Goal: Task Accomplishment & Management: Manage account settings

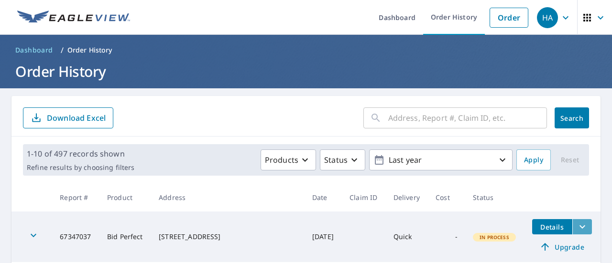
click at [577, 229] on icon "filesDropdownBtn-67347037" at bounding box center [582, 226] width 11 height 11
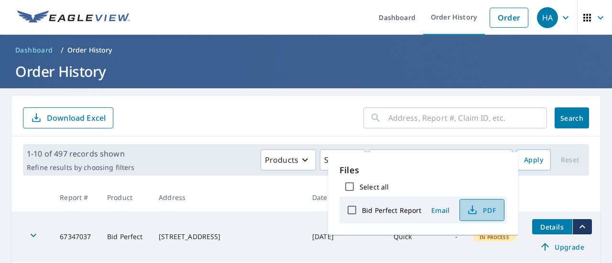
click at [467, 214] on icon "button" at bounding box center [472, 210] width 11 height 11
